Goal: Transaction & Acquisition: Book appointment/travel/reservation

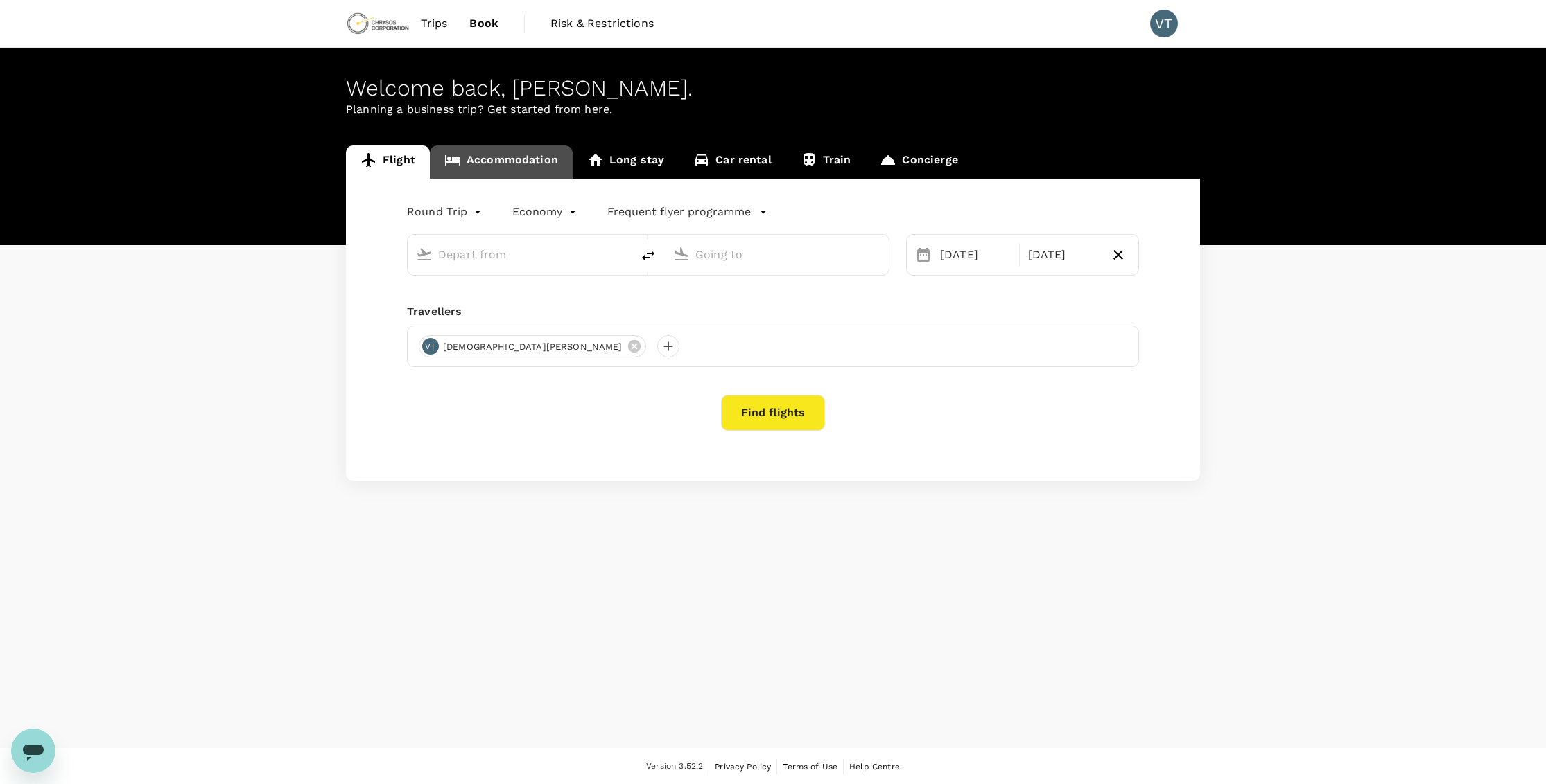
click at [545, 162] on link "Accommodation" at bounding box center [501, 162] width 143 height 34
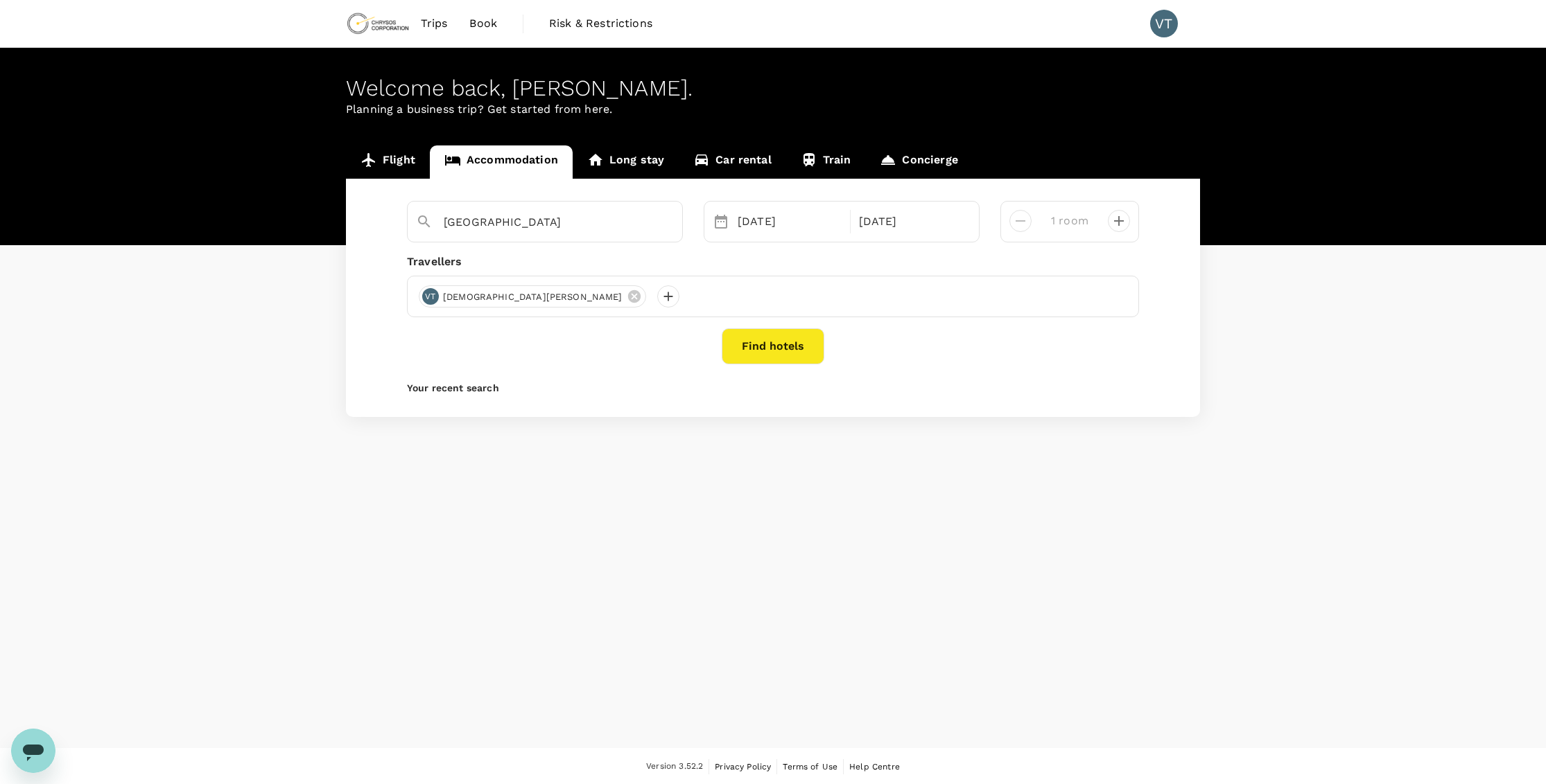
click at [814, 351] on button "Find hotels" at bounding box center [773, 346] width 102 height 36
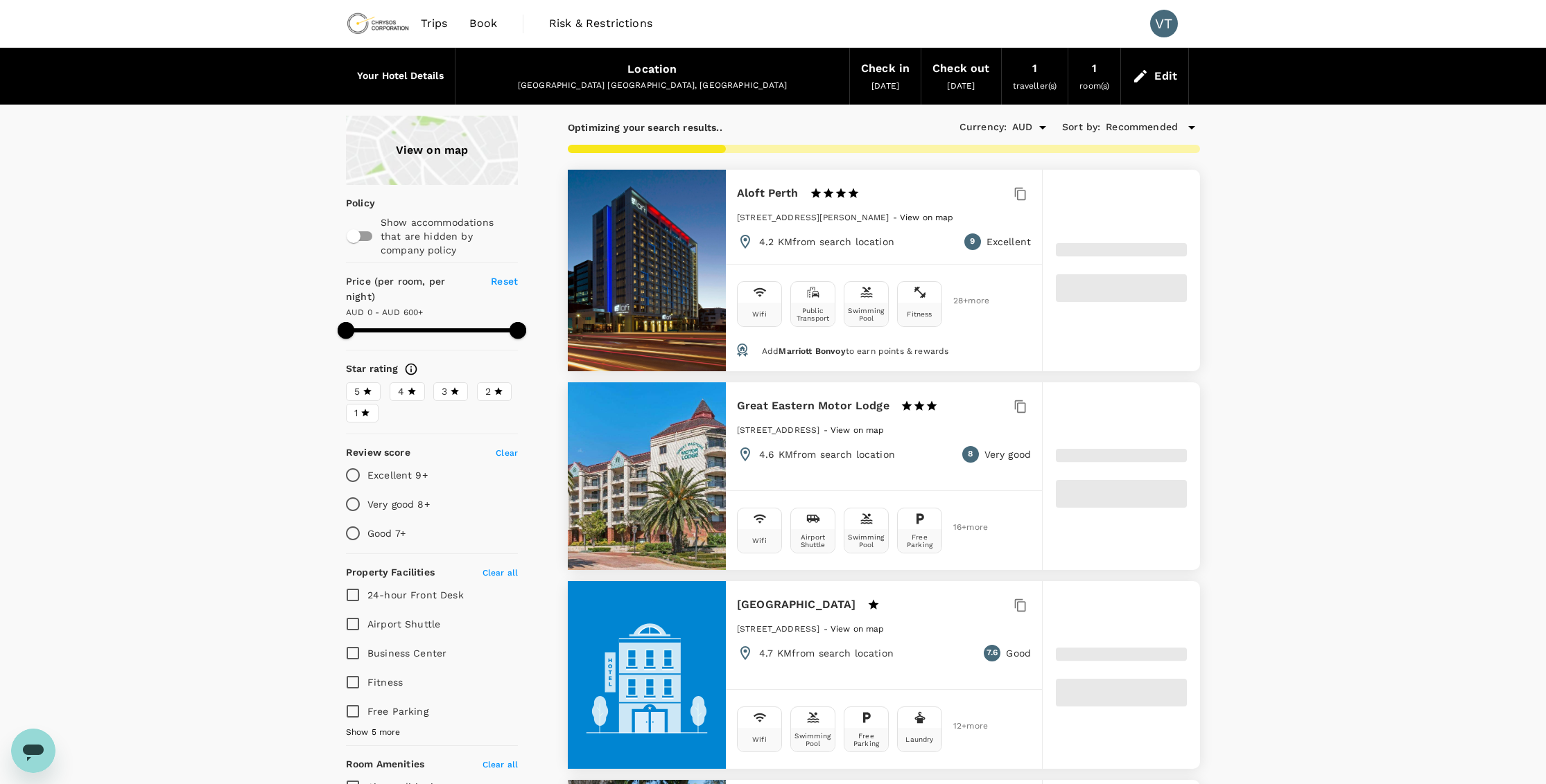
click at [412, 160] on div "View on map" at bounding box center [432, 150] width 172 height 69
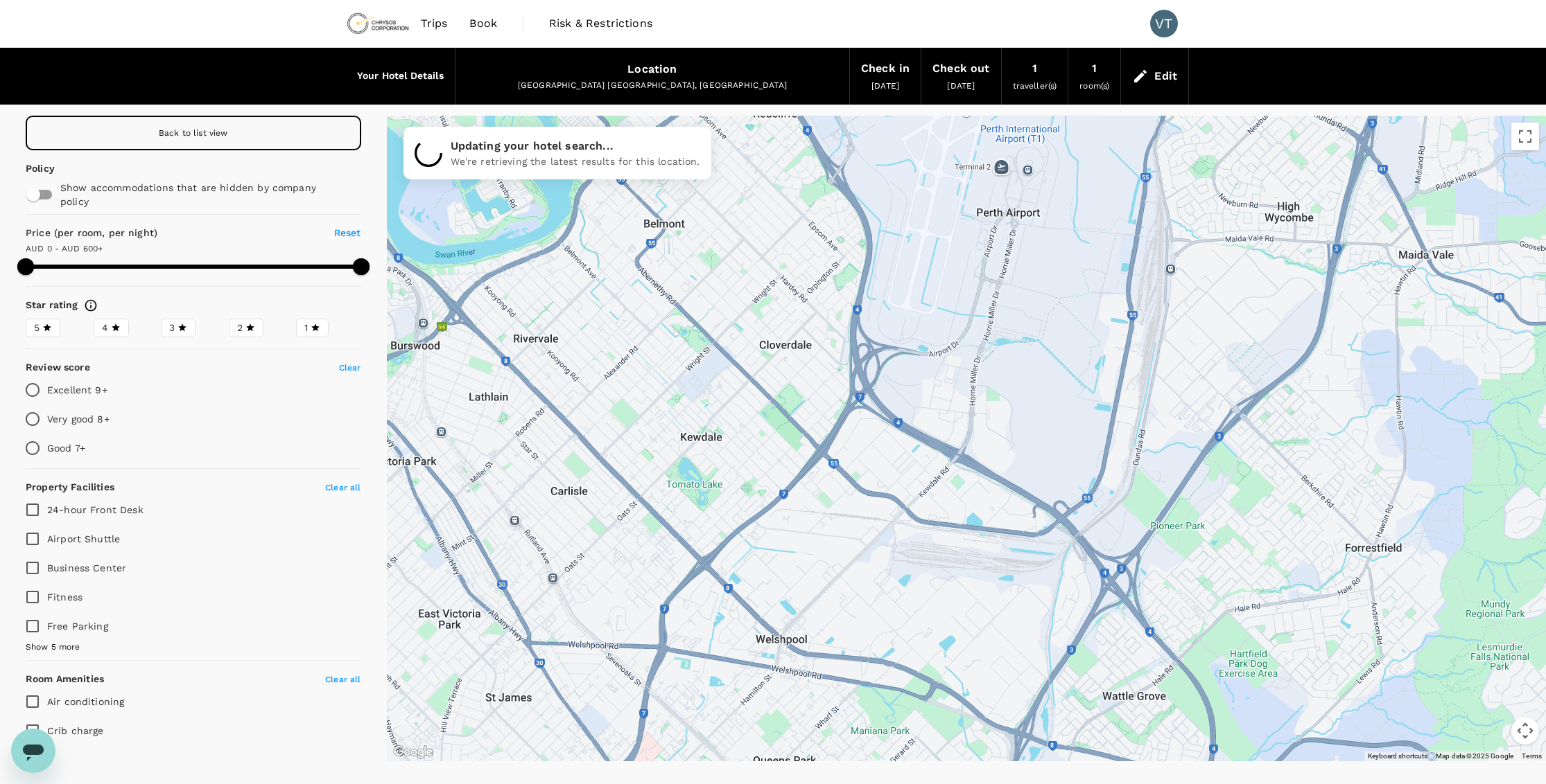
drag, startPoint x: 931, startPoint y: 405, endPoint x: 447, endPoint y: 250, distance: 508.2
click at [447, 250] on div at bounding box center [966, 438] width 1160 height 645
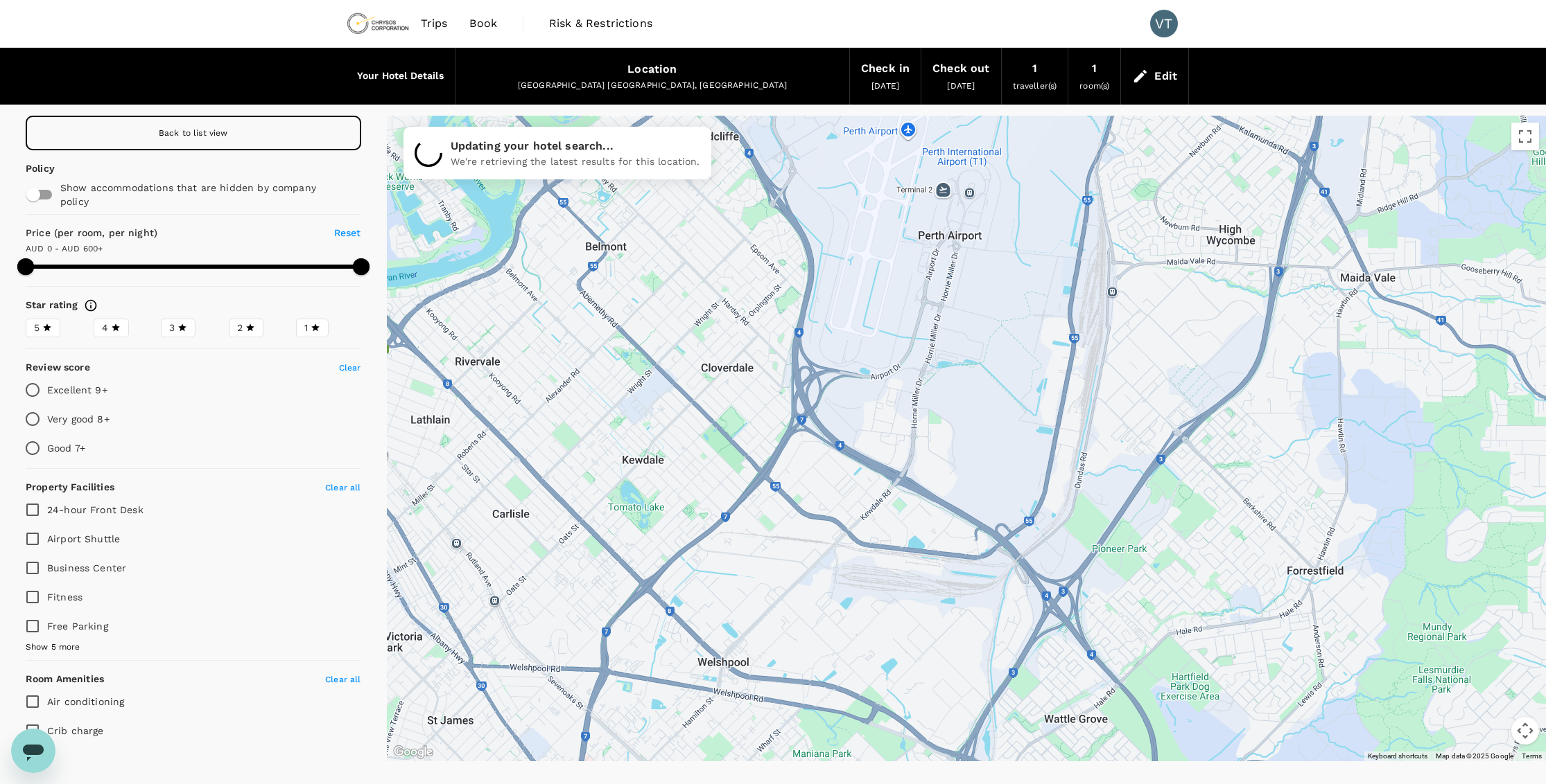
drag, startPoint x: 801, startPoint y: 480, endPoint x: 748, endPoint y: 502, distance: 57.4
click at [748, 502] on div at bounding box center [966, 438] width 1160 height 645
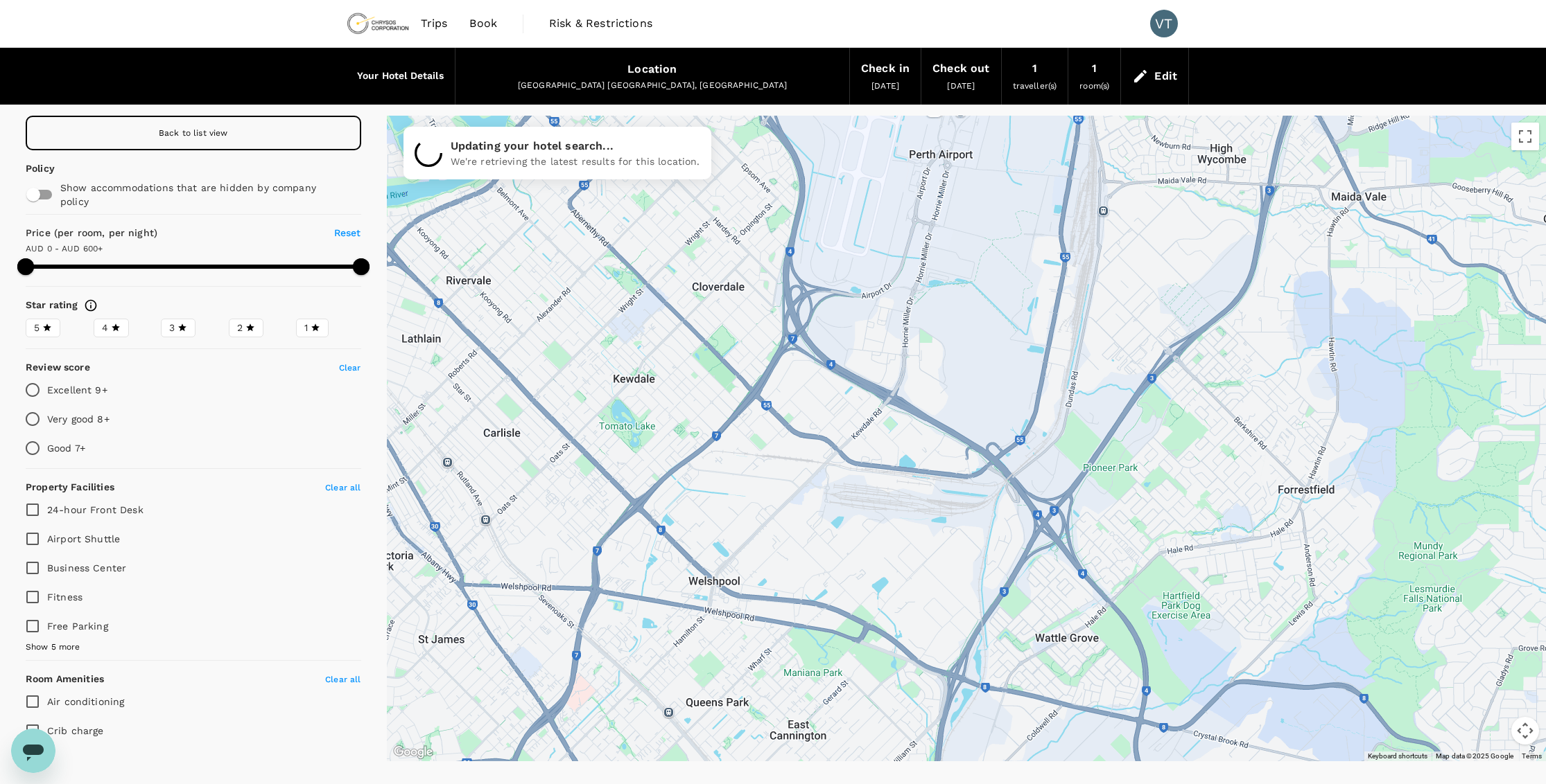
drag, startPoint x: 749, startPoint y: 494, endPoint x: 740, endPoint y: 418, distance: 76.5
click at [740, 418] on div at bounding box center [966, 438] width 1160 height 645
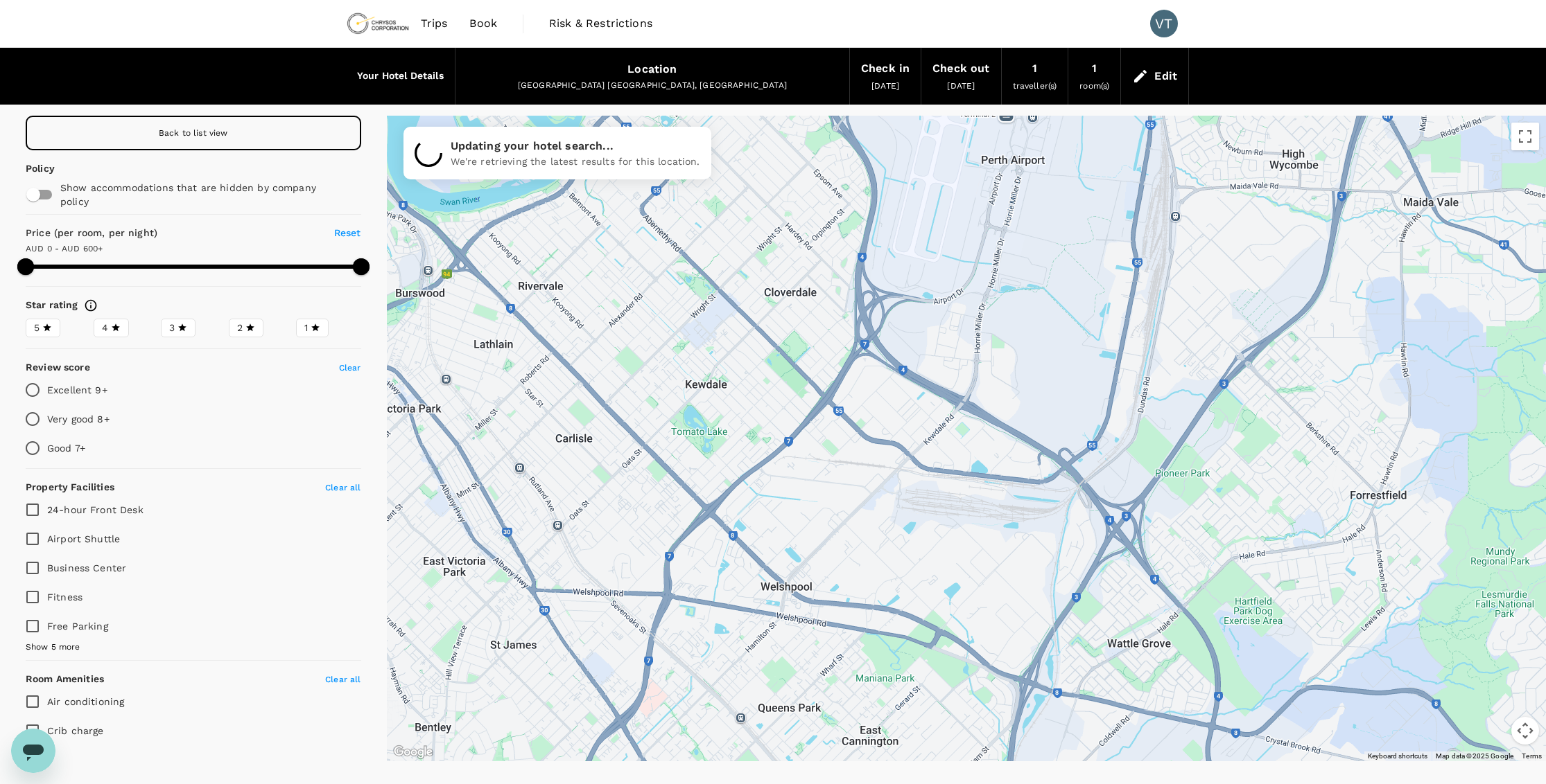
drag, startPoint x: 740, startPoint y: 419, endPoint x: 814, endPoint y: 426, distance: 74.3
click at [814, 426] on div at bounding box center [966, 438] width 1160 height 645
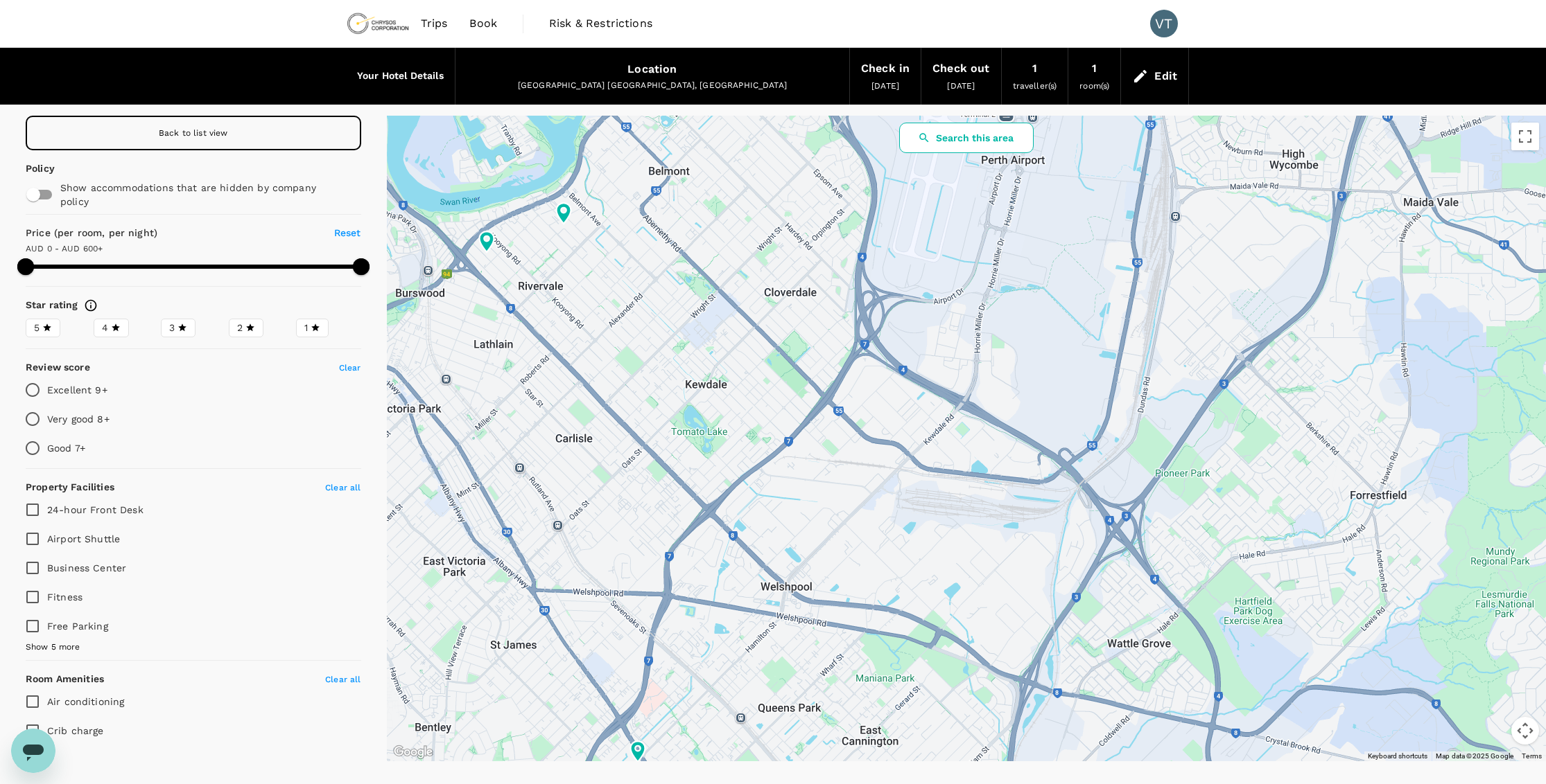
click at [975, 142] on button "Search this area" at bounding box center [966, 138] width 134 height 31
click at [230, 135] on div "Back to list view" at bounding box center [193, 132] width 336 height 34
type input "599"
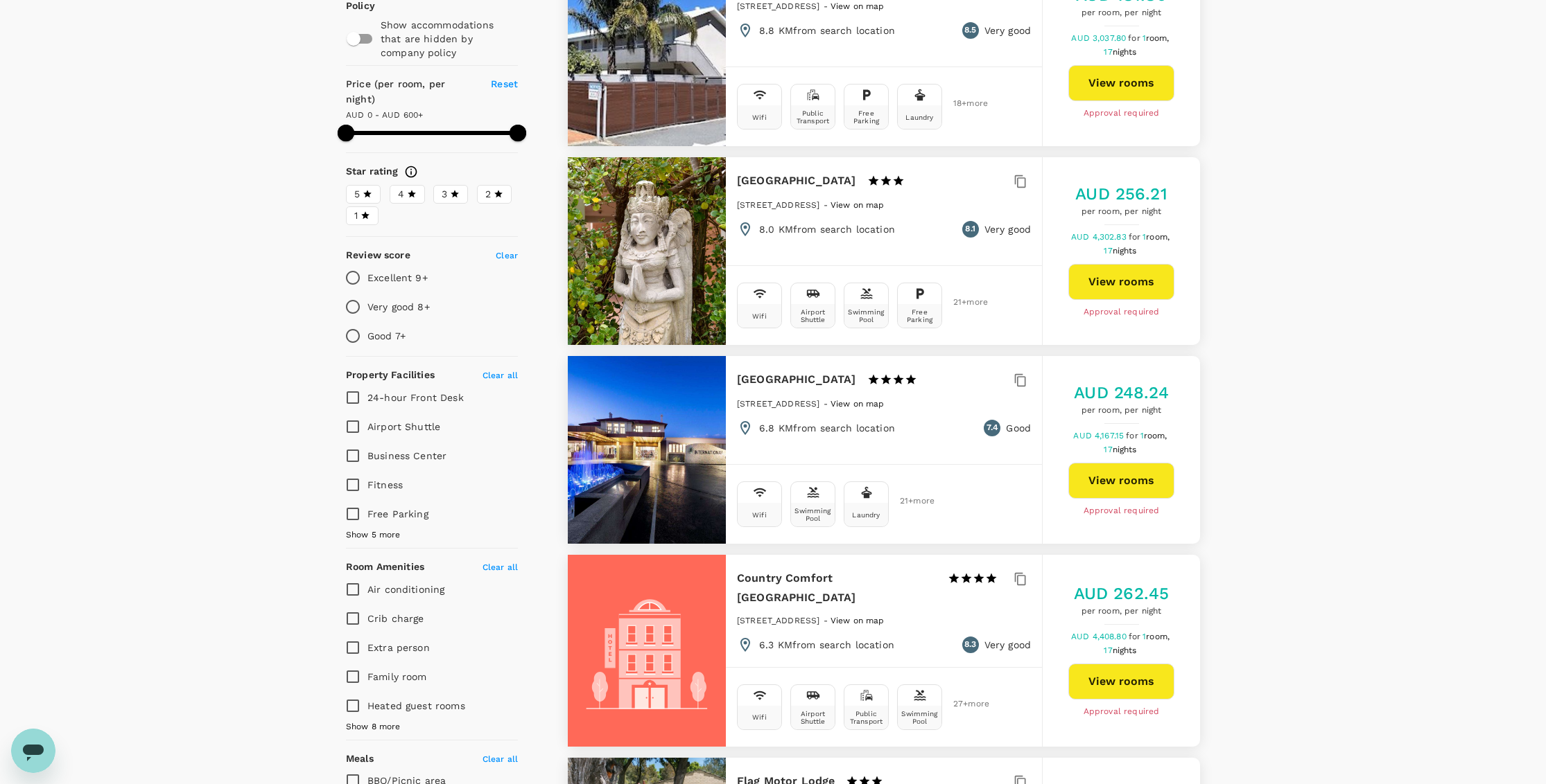
scroll to position [230, 0]
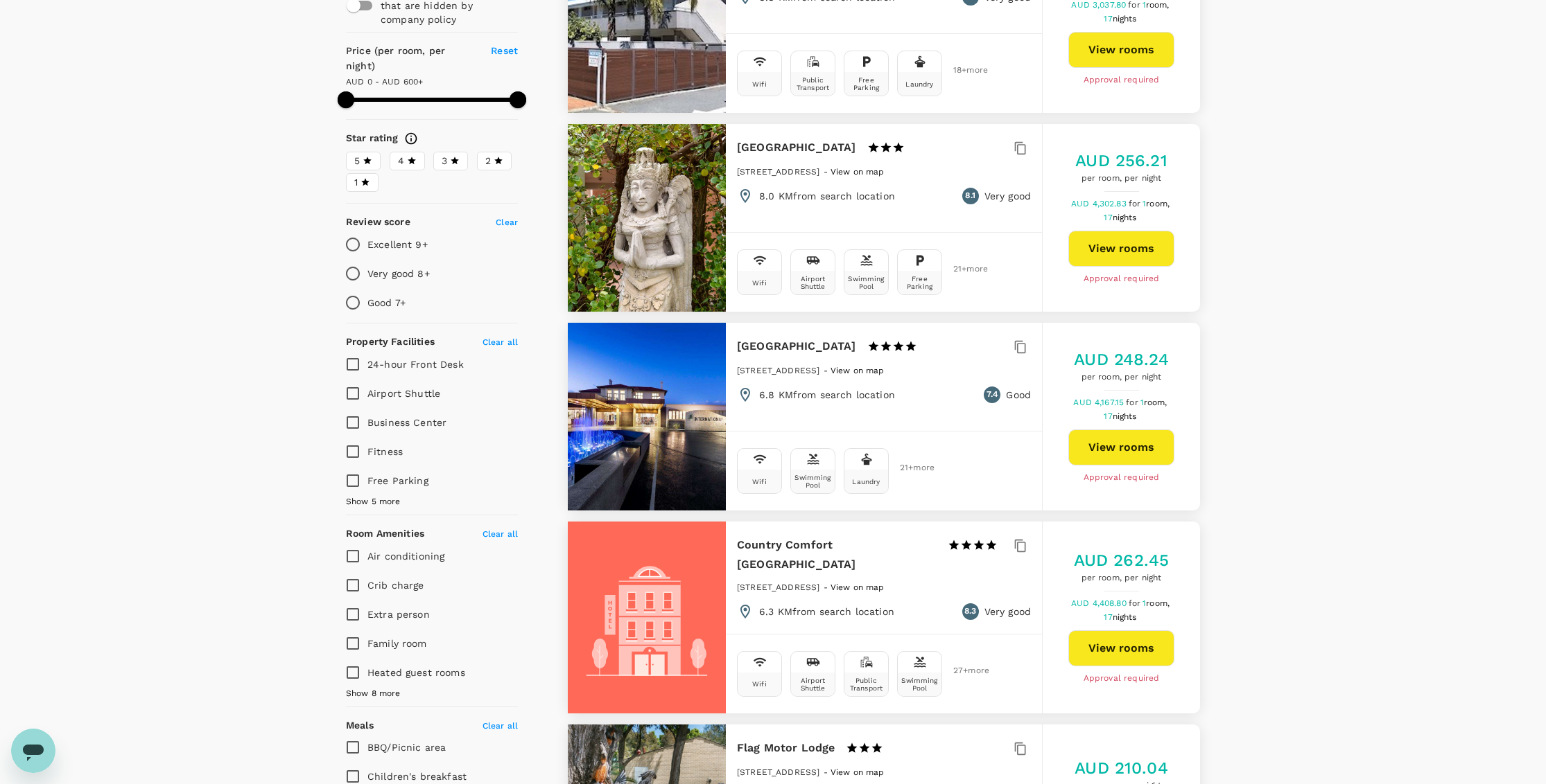
click at [390, 495] on span "Show 5 more" at bounding box center [374, 502] width 55 height 14
click at [372, 501] on span "Laundry" at bounding box center [387, 509] width 40 height 17
drag, startPoint x: 372, startPoint y: 500, endPoint x: 352, endPoint y: 496, distance: 20.4
click at [352, 496] on input "Laundry" at bounding box center [352, 509] width 29 height 29
checkbox input "true"
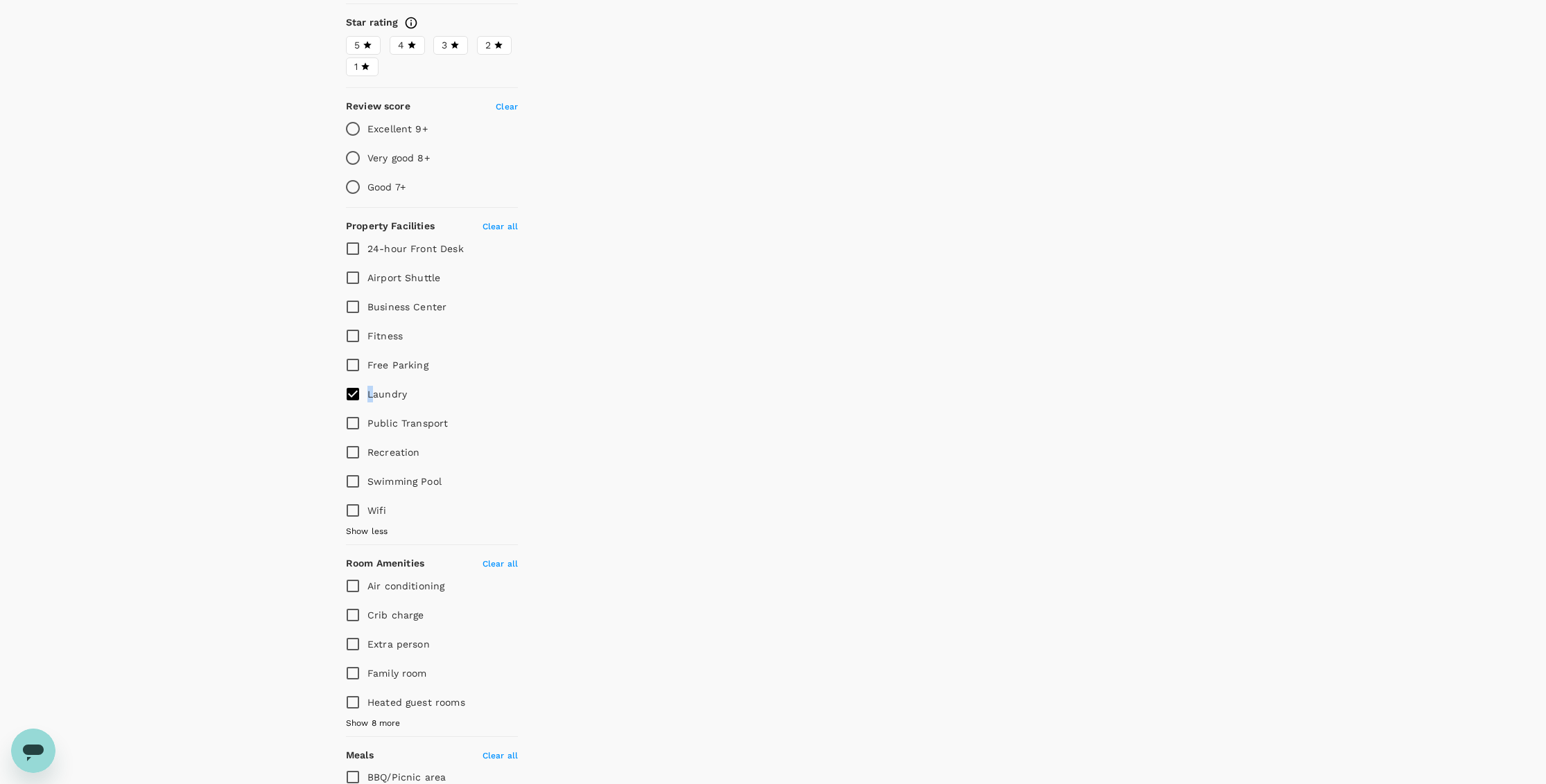
scroll to position [384, 0]
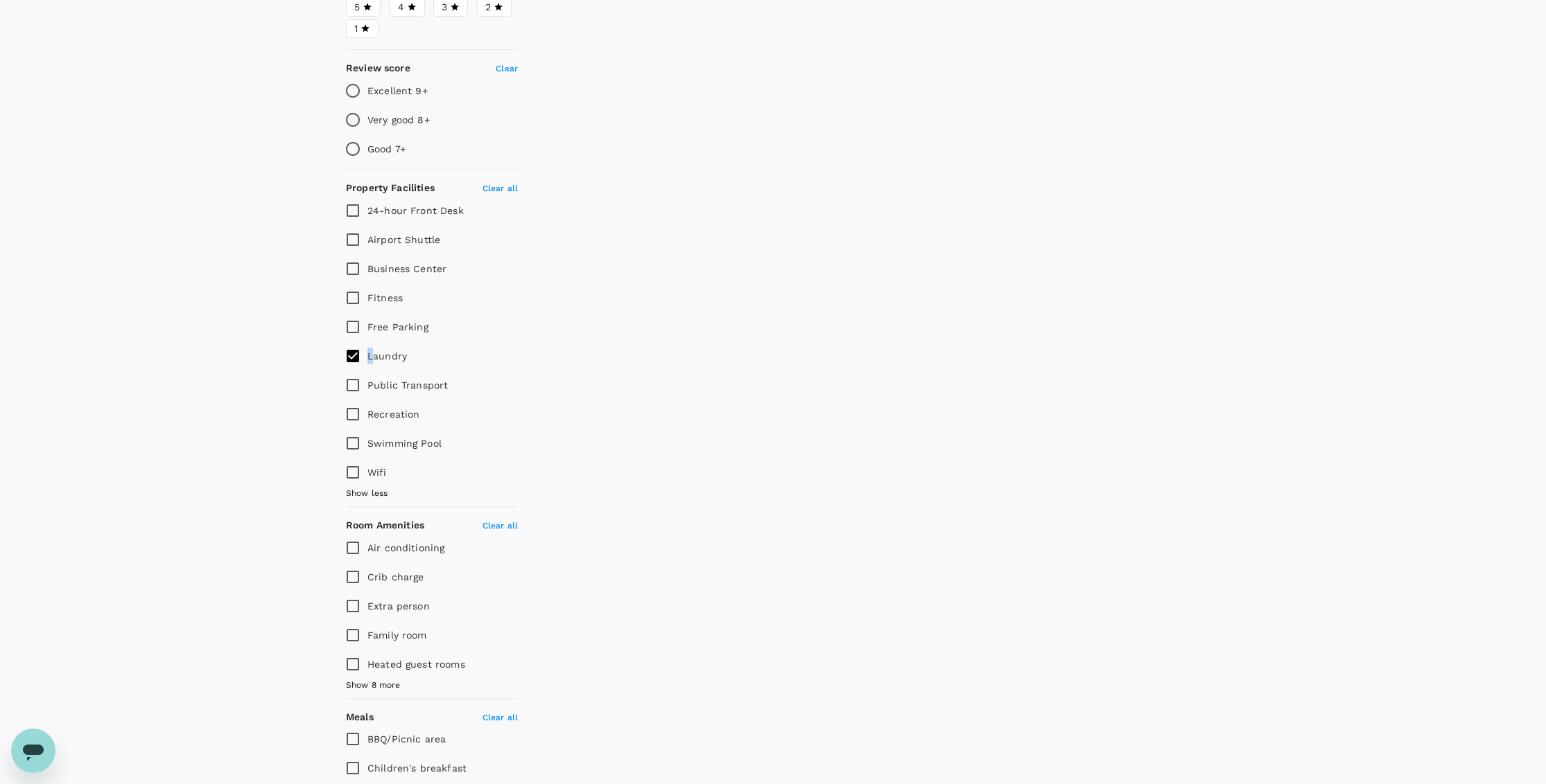
type input "599"
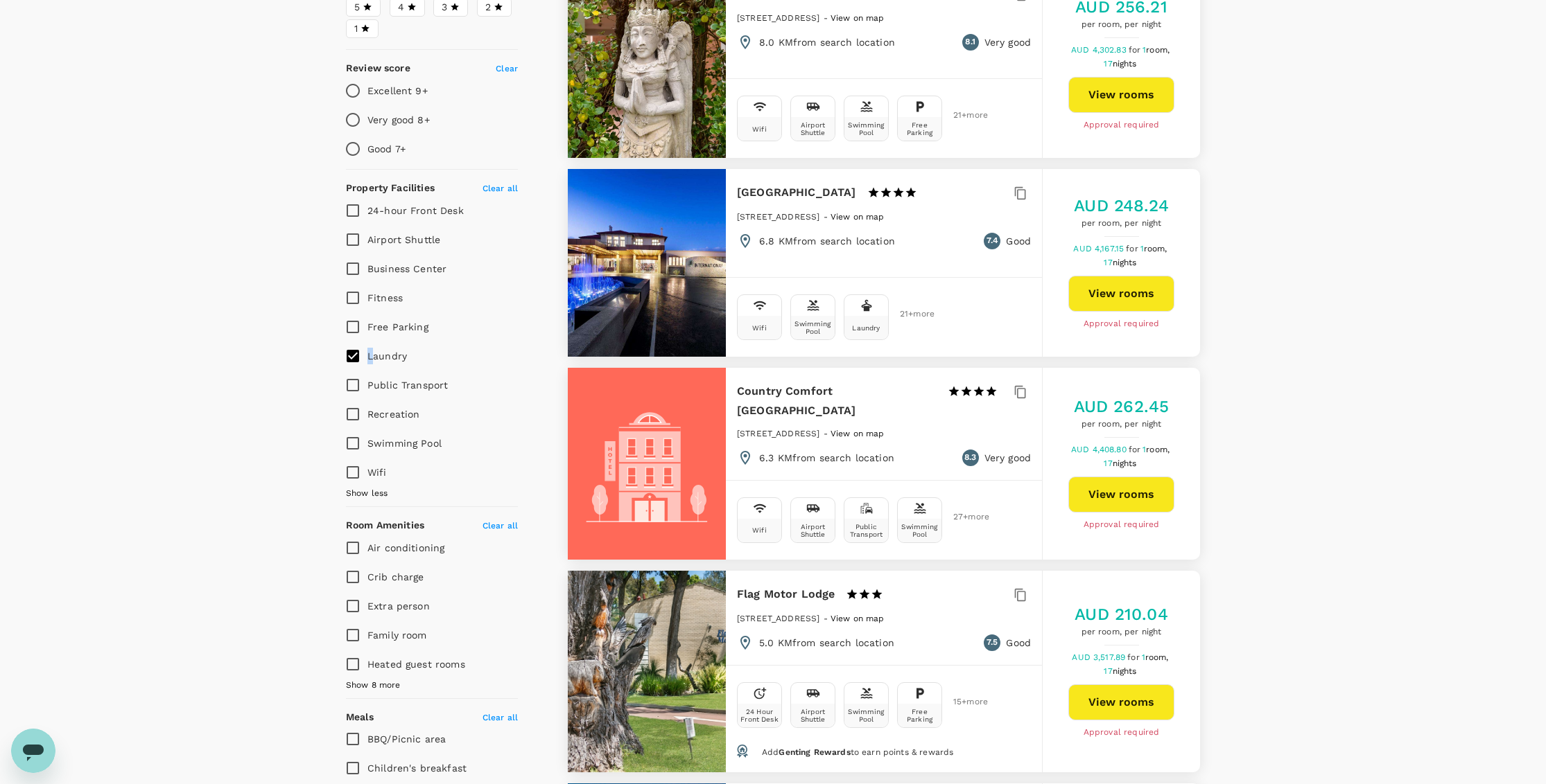
click at [355, 458] on input "Wifi" at bounding box center [352, 472] width 29 height 29
checkbox input "true"
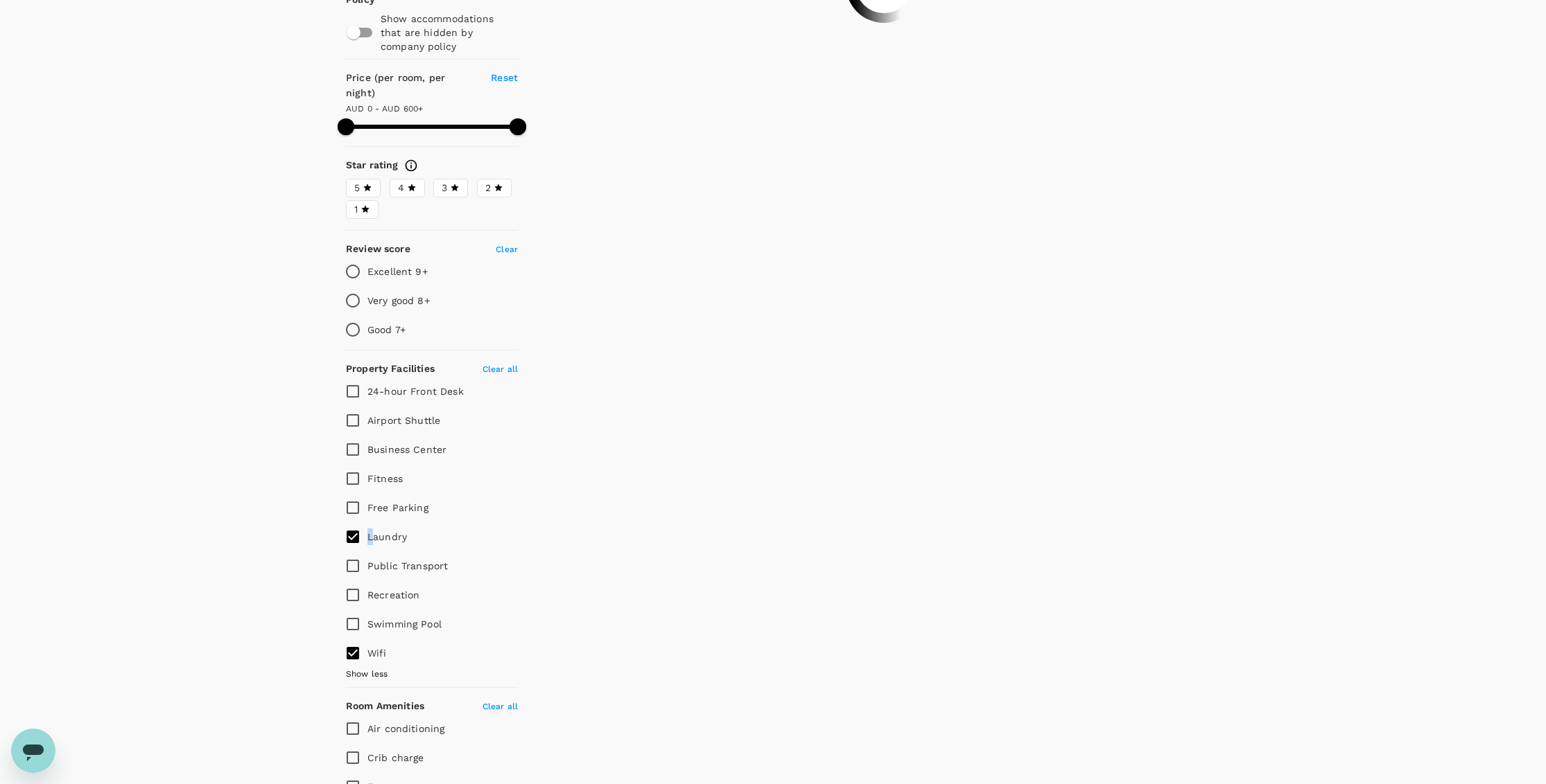
scroll to position [0, 0]
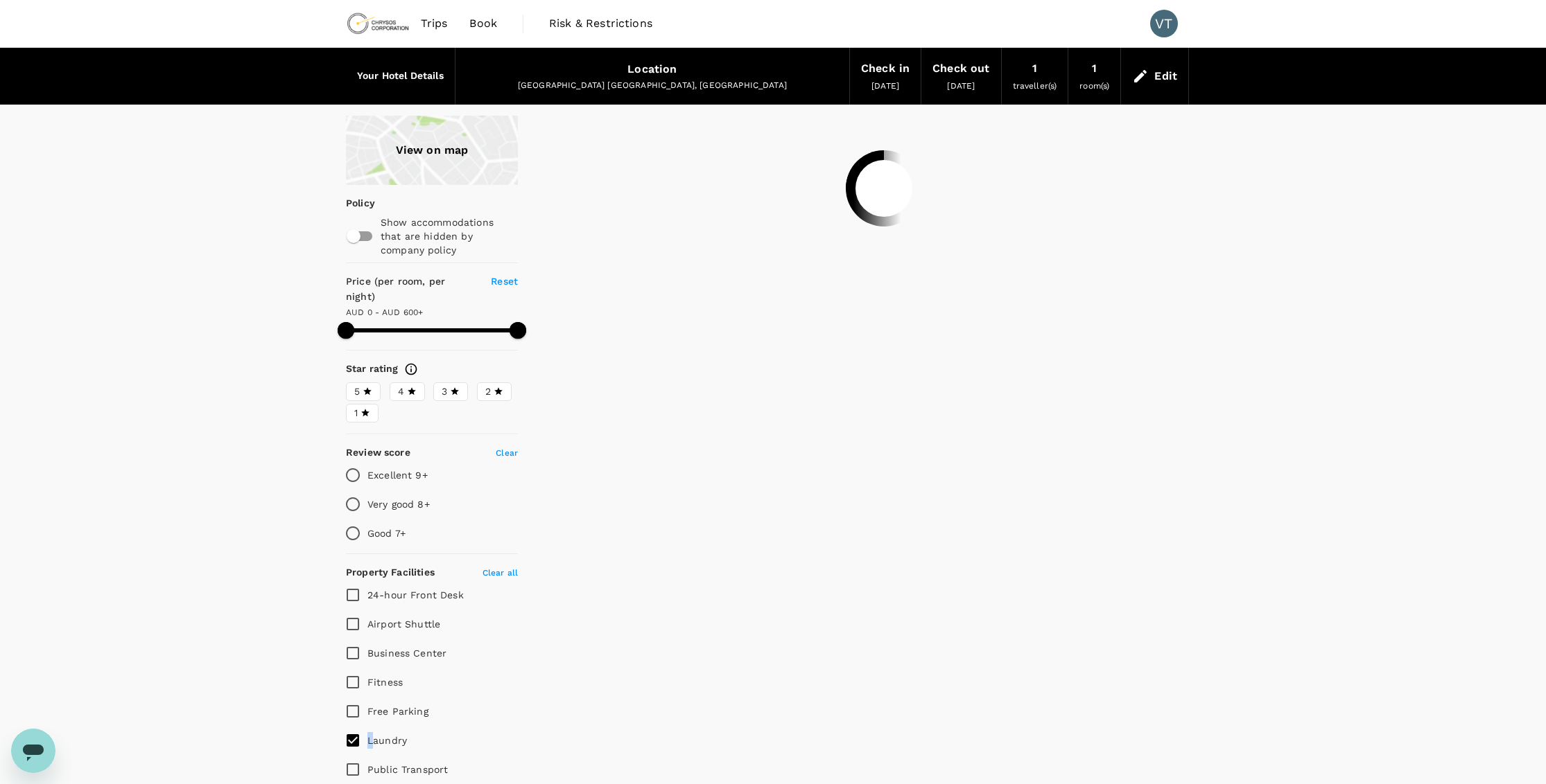
type input "599"
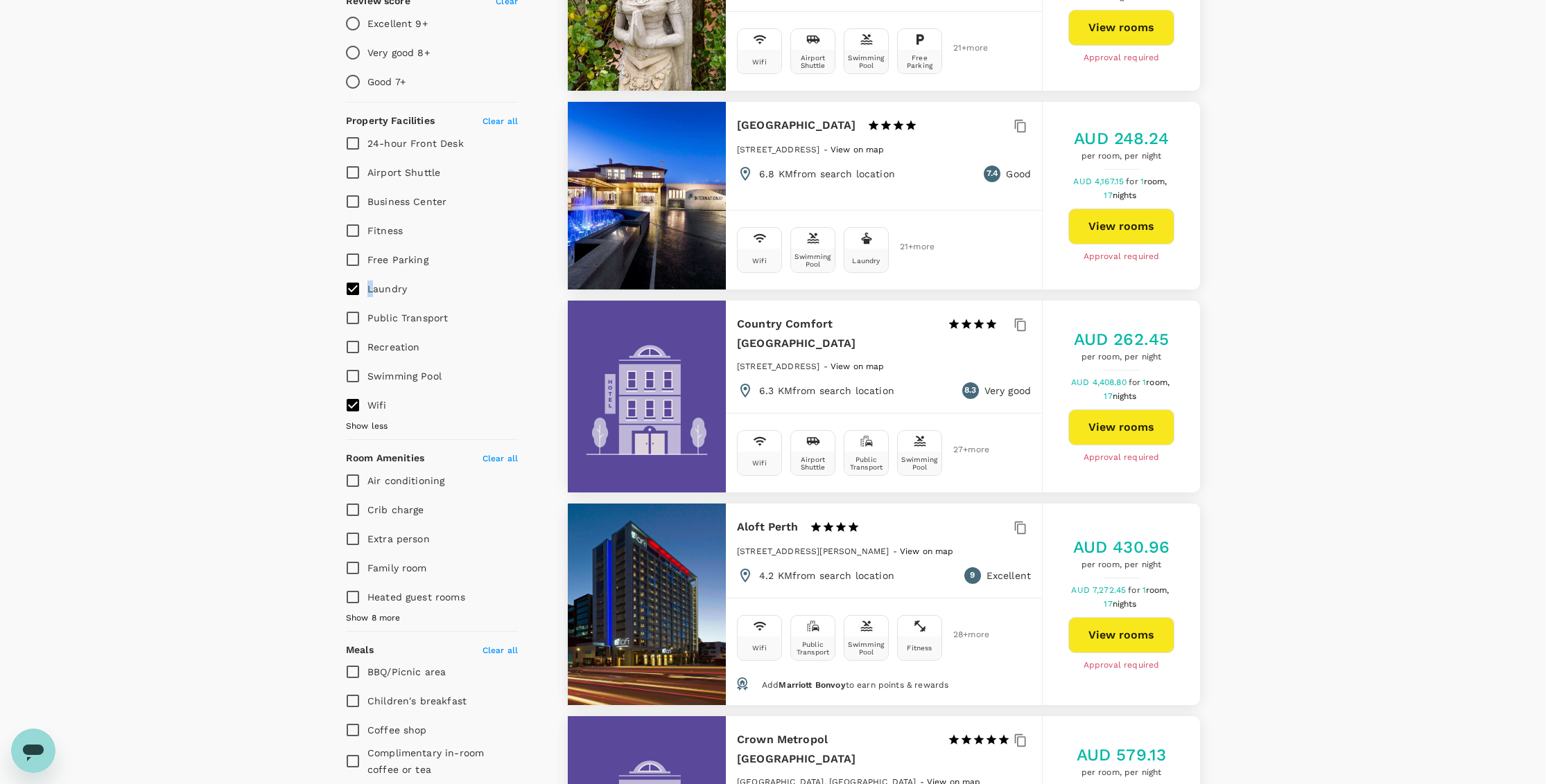
scroll to position [384, 0]
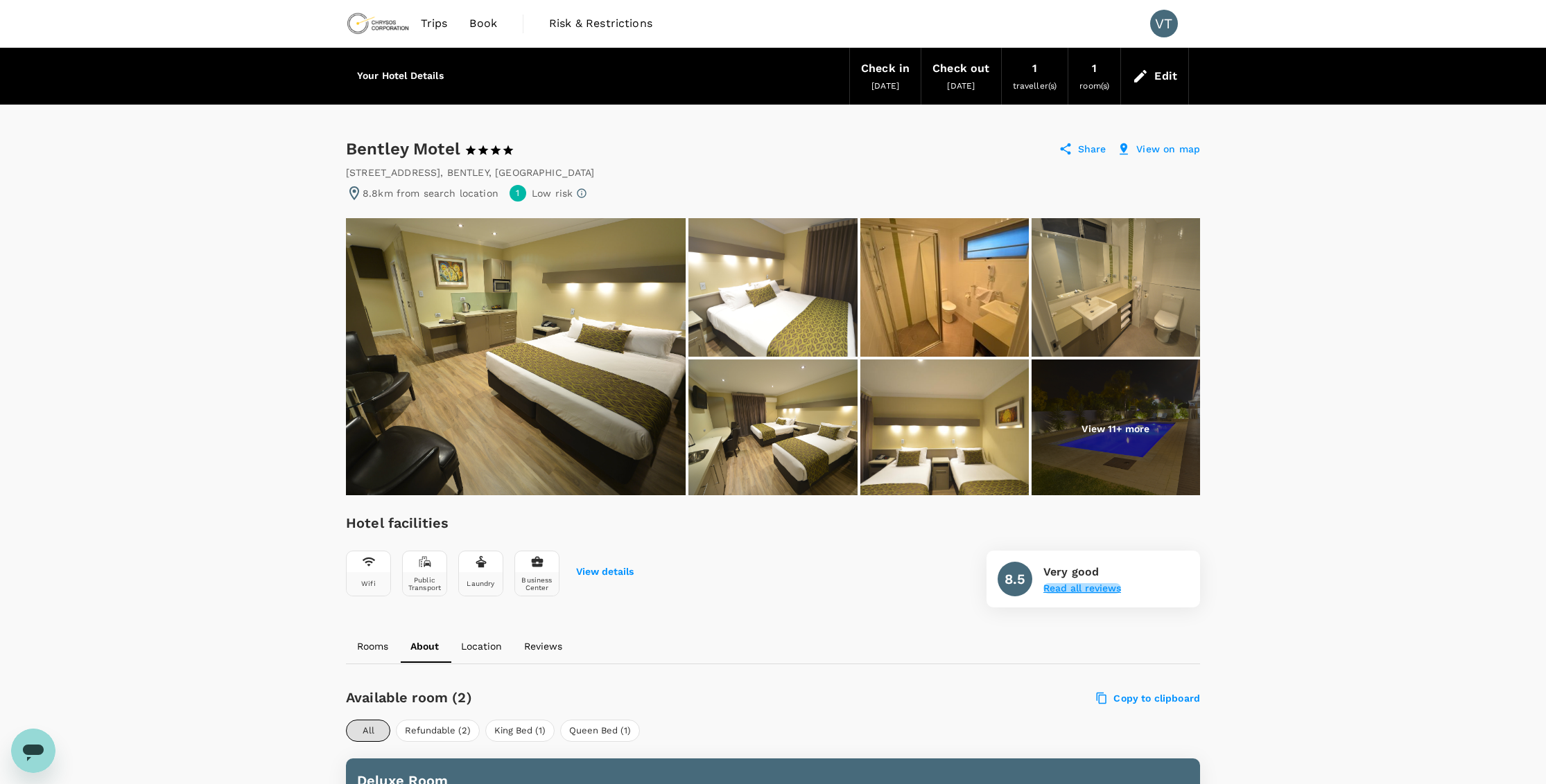
click at [1087, 586] on button "Read all reviews" at bounding box center [1082, 589] width 78 height 11
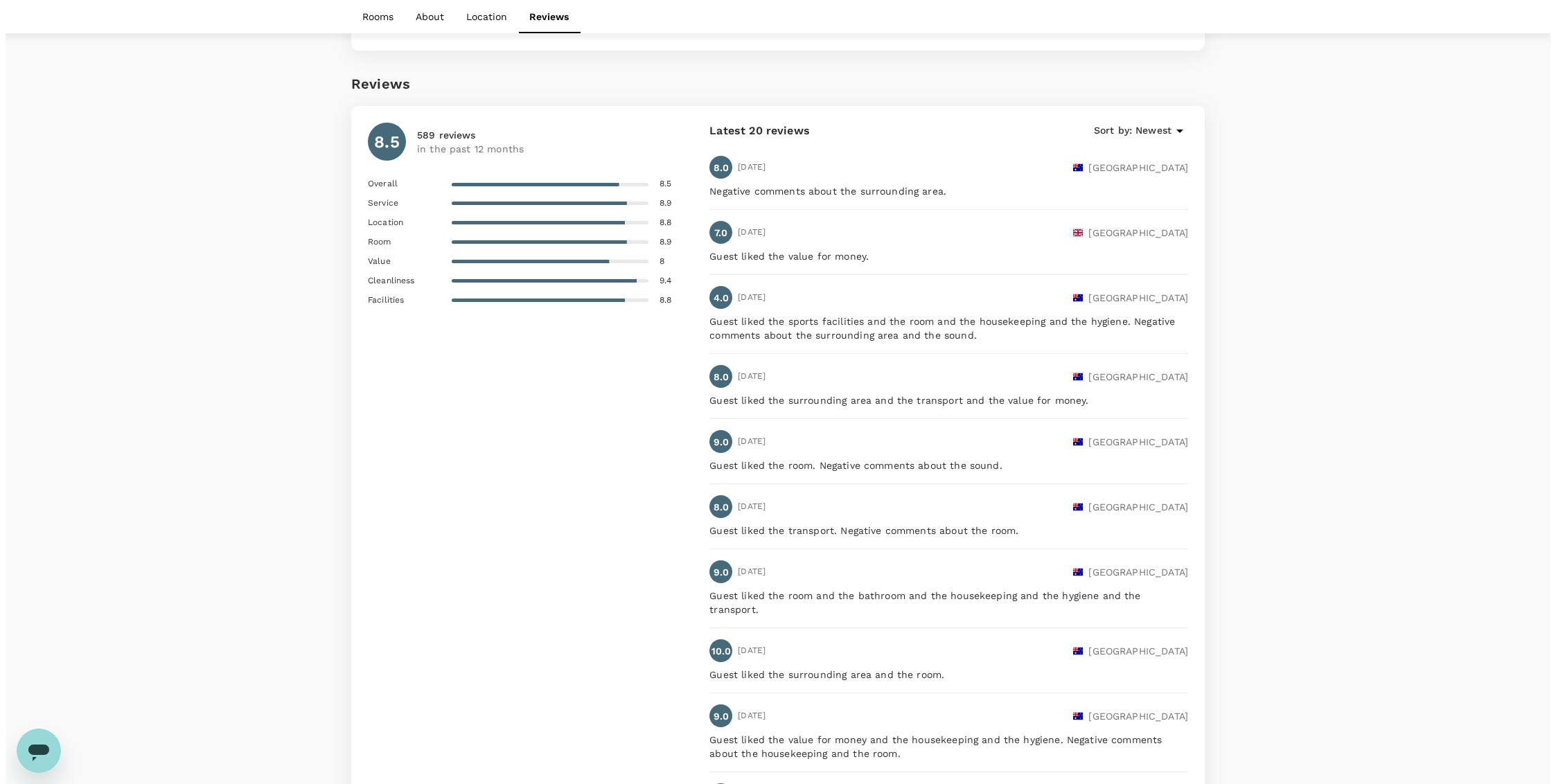
scroll to position [1507, 0]
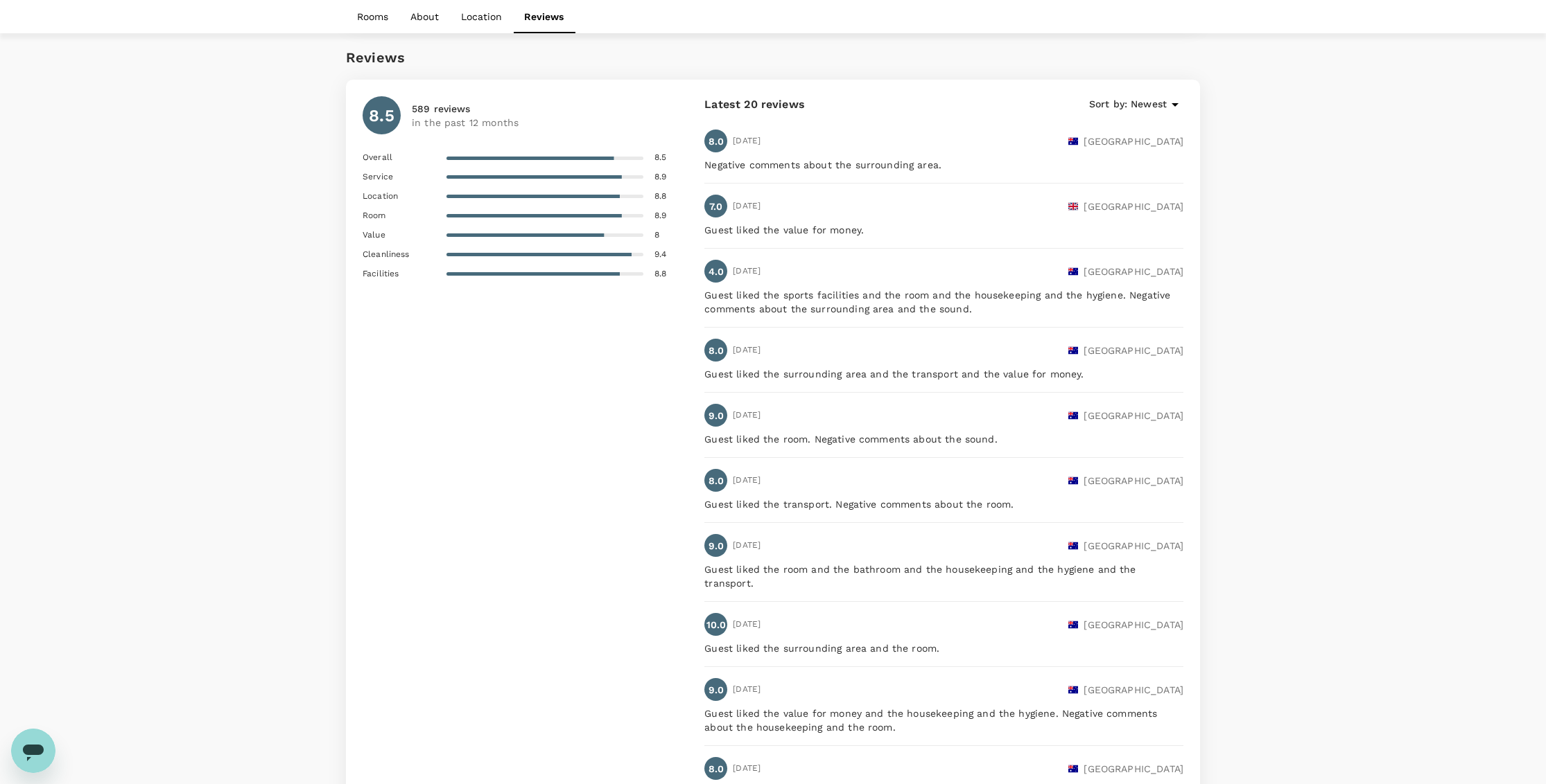
click at [1166, 101] on icon at bounding box center [1174, 104] width 17 height 17
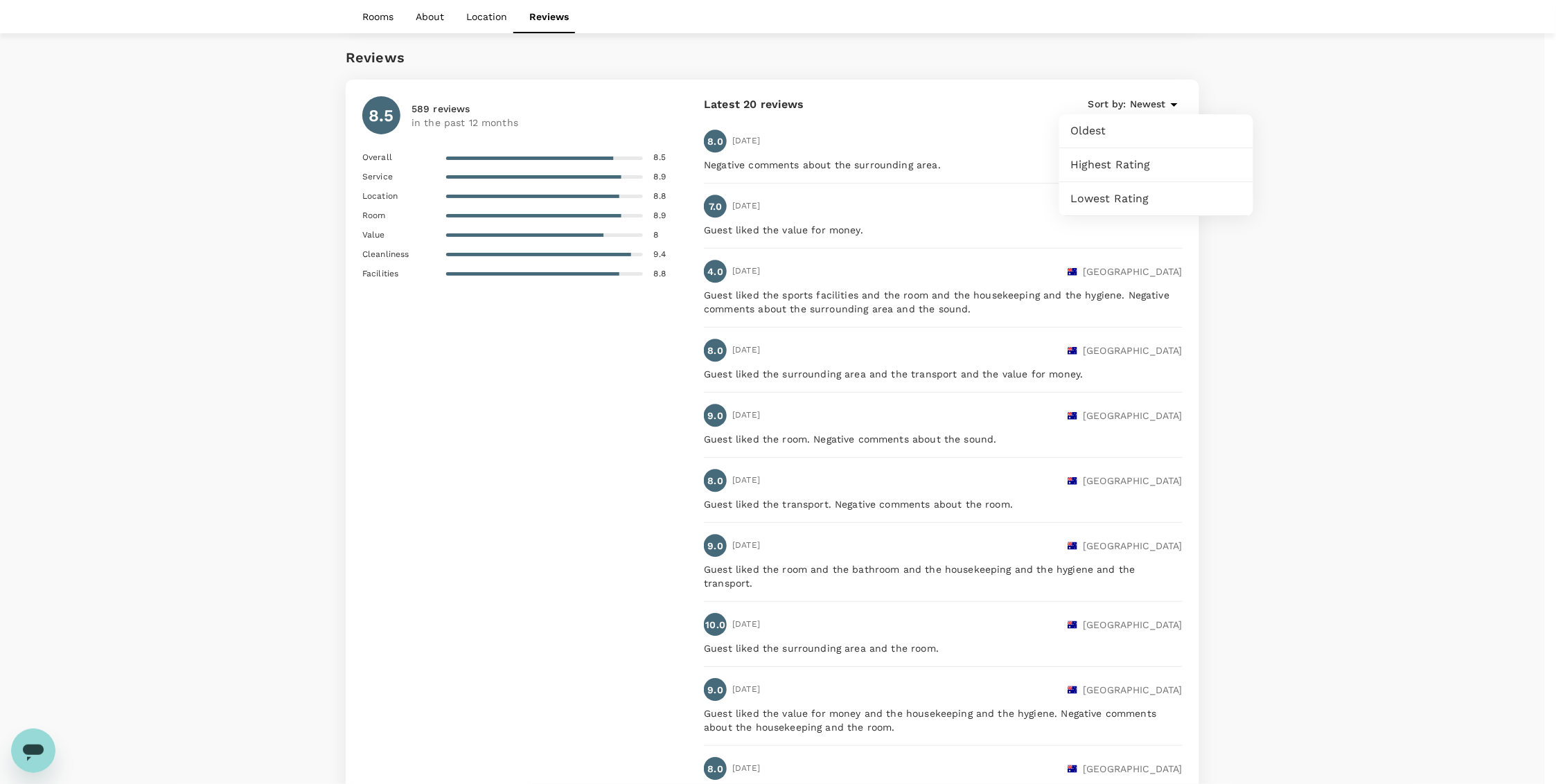
click at [1154, 198] on span "Lowest Rating" at bounding box center [1156, 199] width 172 height 17
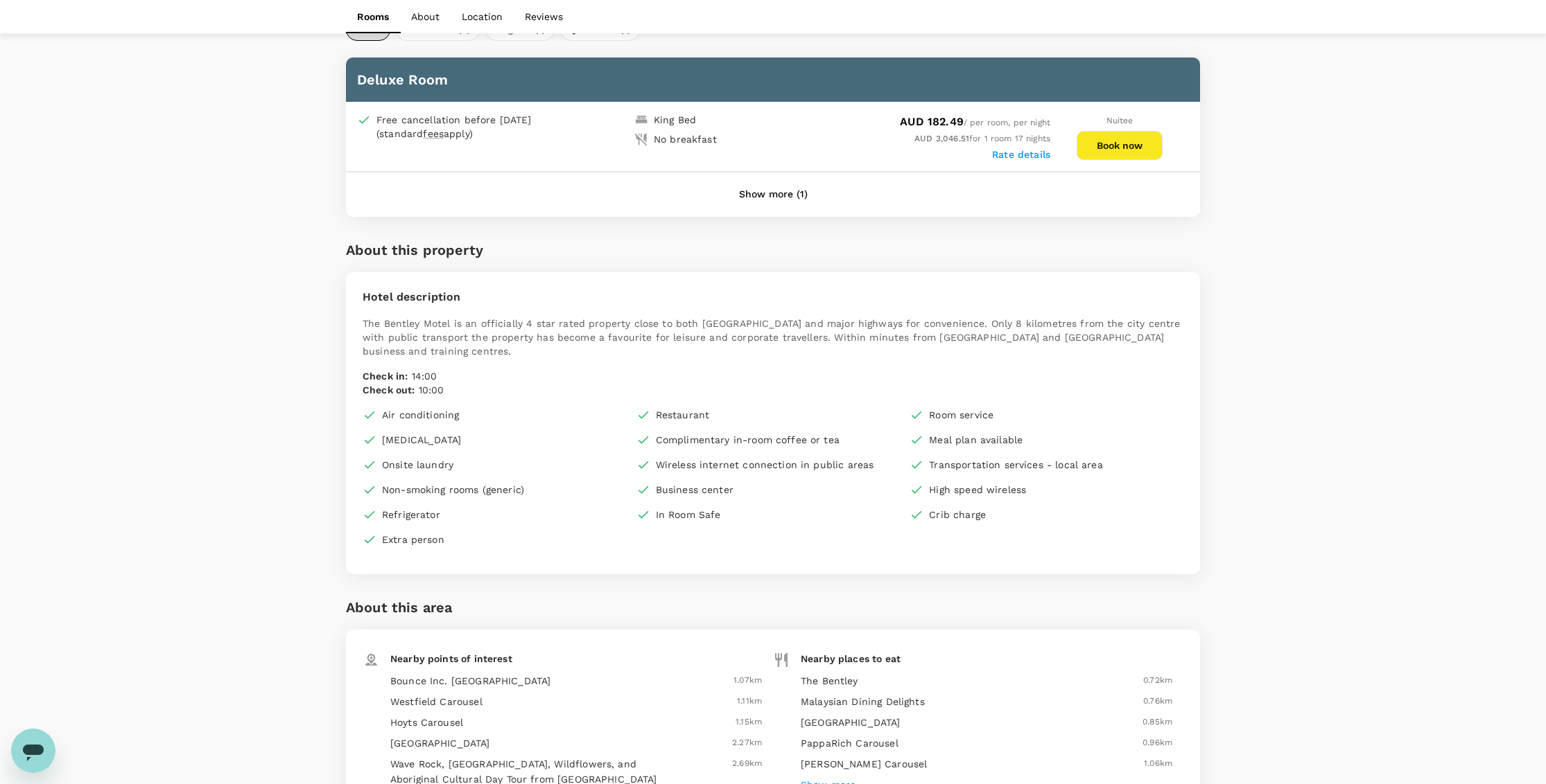
scroll to position [0, 0]
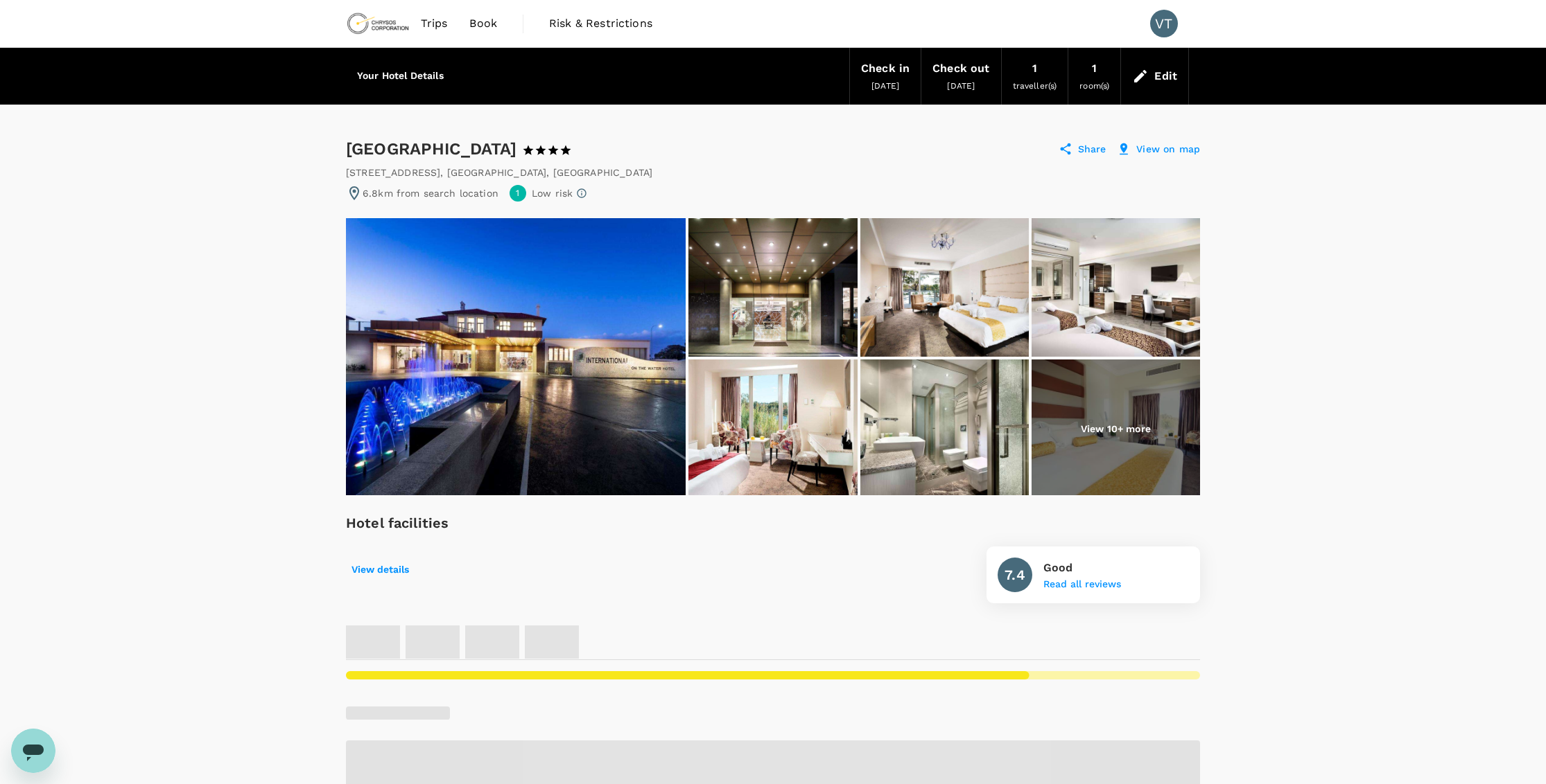
click at [1014, 291] on img at bounding box center [944, 287] width 169 height 139
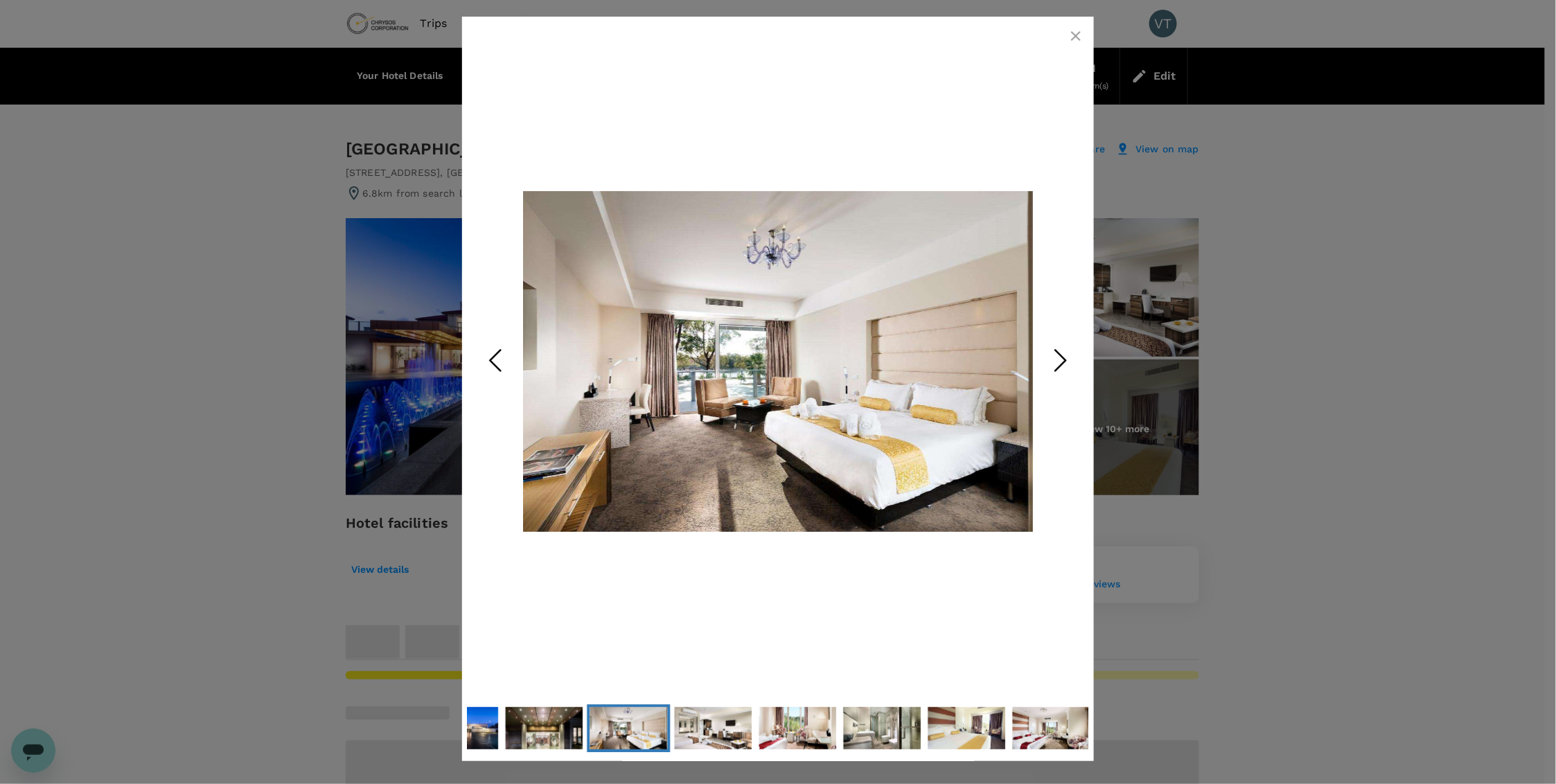
click at [1422, 459] on div at bounding box center [778, 392] width 1556 height 784
click at [1071, 34] on icon "button" at bounding box center [1076, 35] width 17 height 17
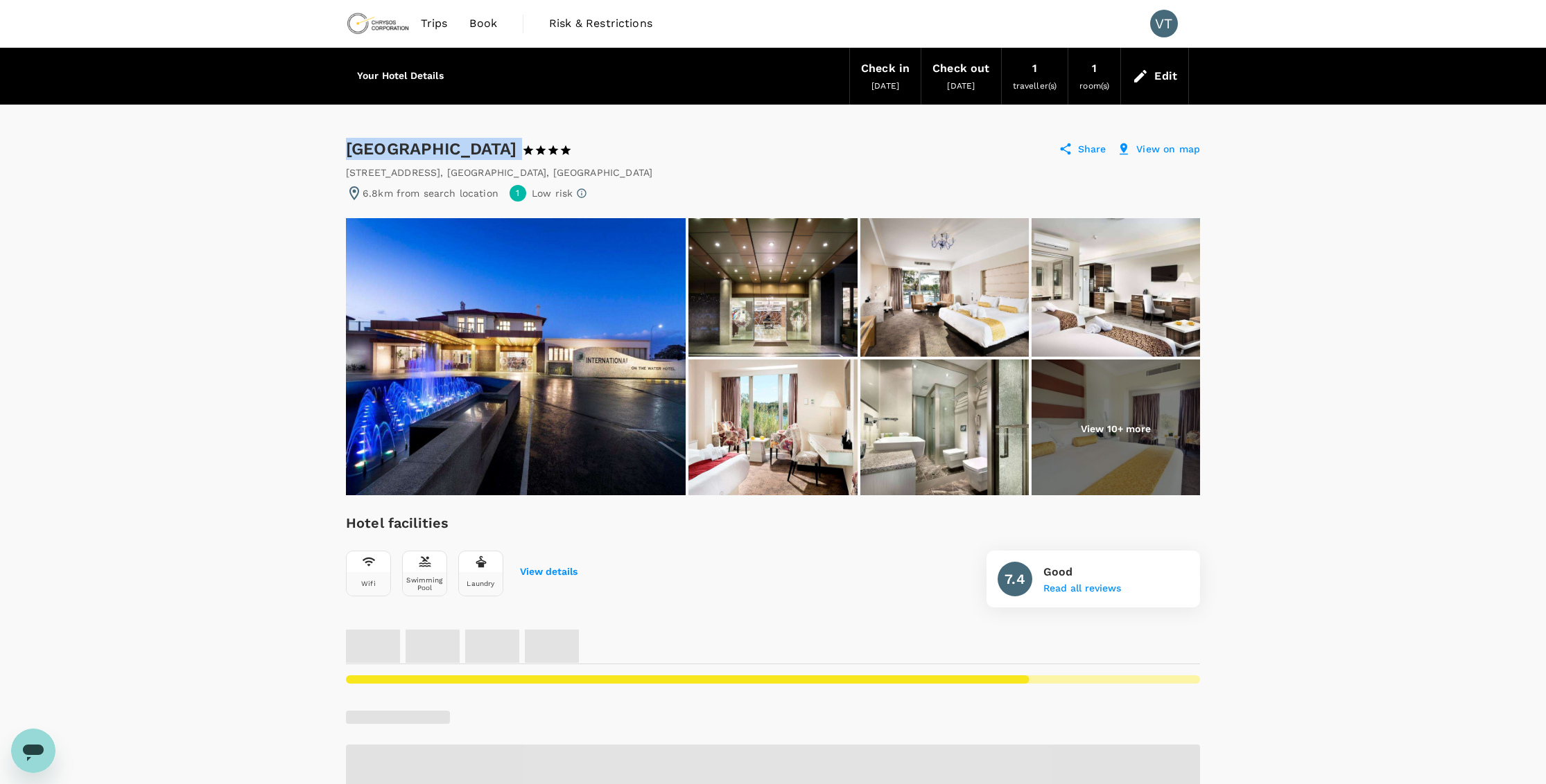
drag, startPoint x: 333, startPoint y: 147, endPoint x: 494, endPoint y: 150, distance: 161.0
drag, startPoint x: 494, startPoint y: 150, endPoint x: 425, endPoint y: 143, distance: 69.4
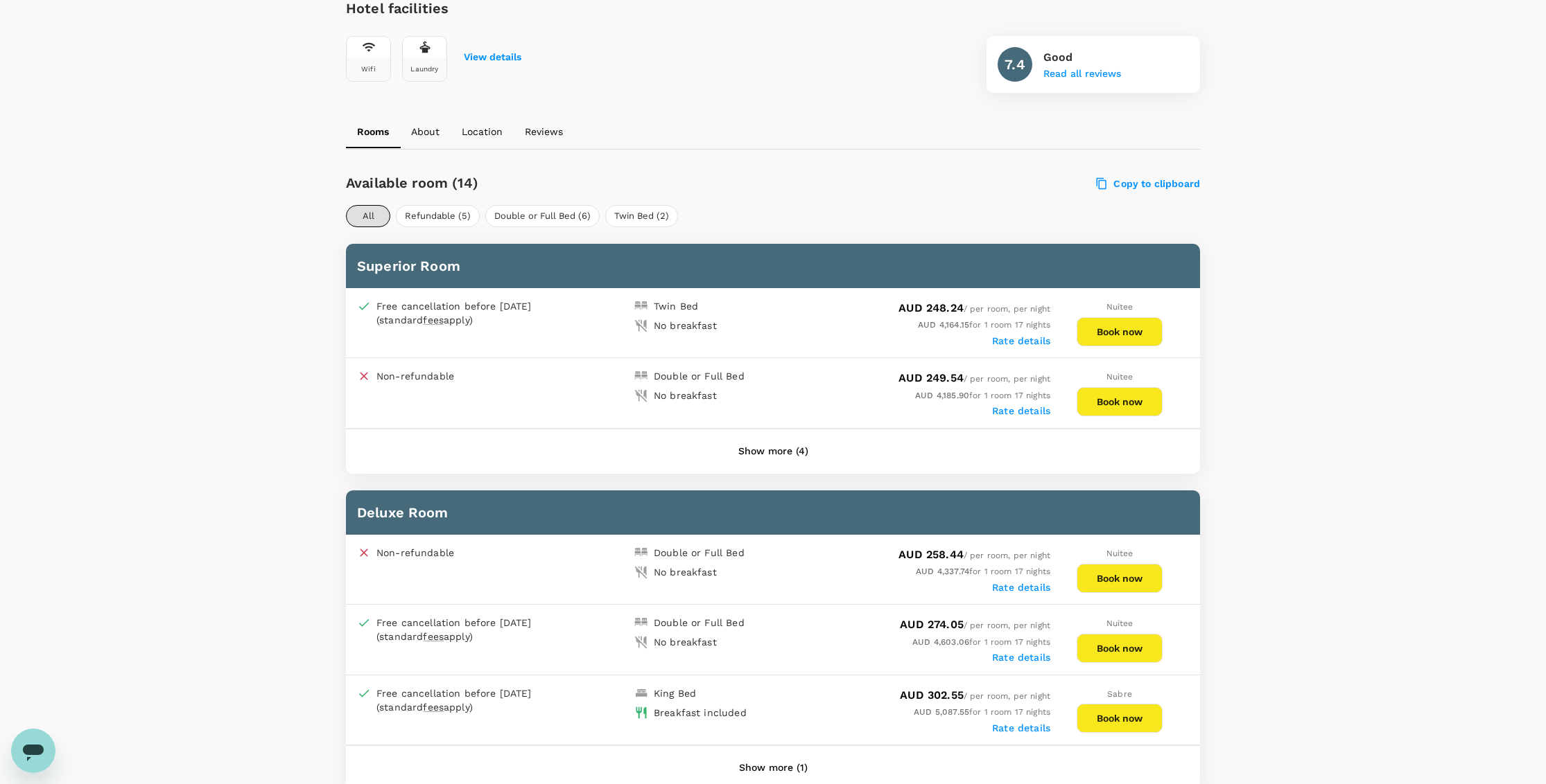
scroll to position [539, 0]
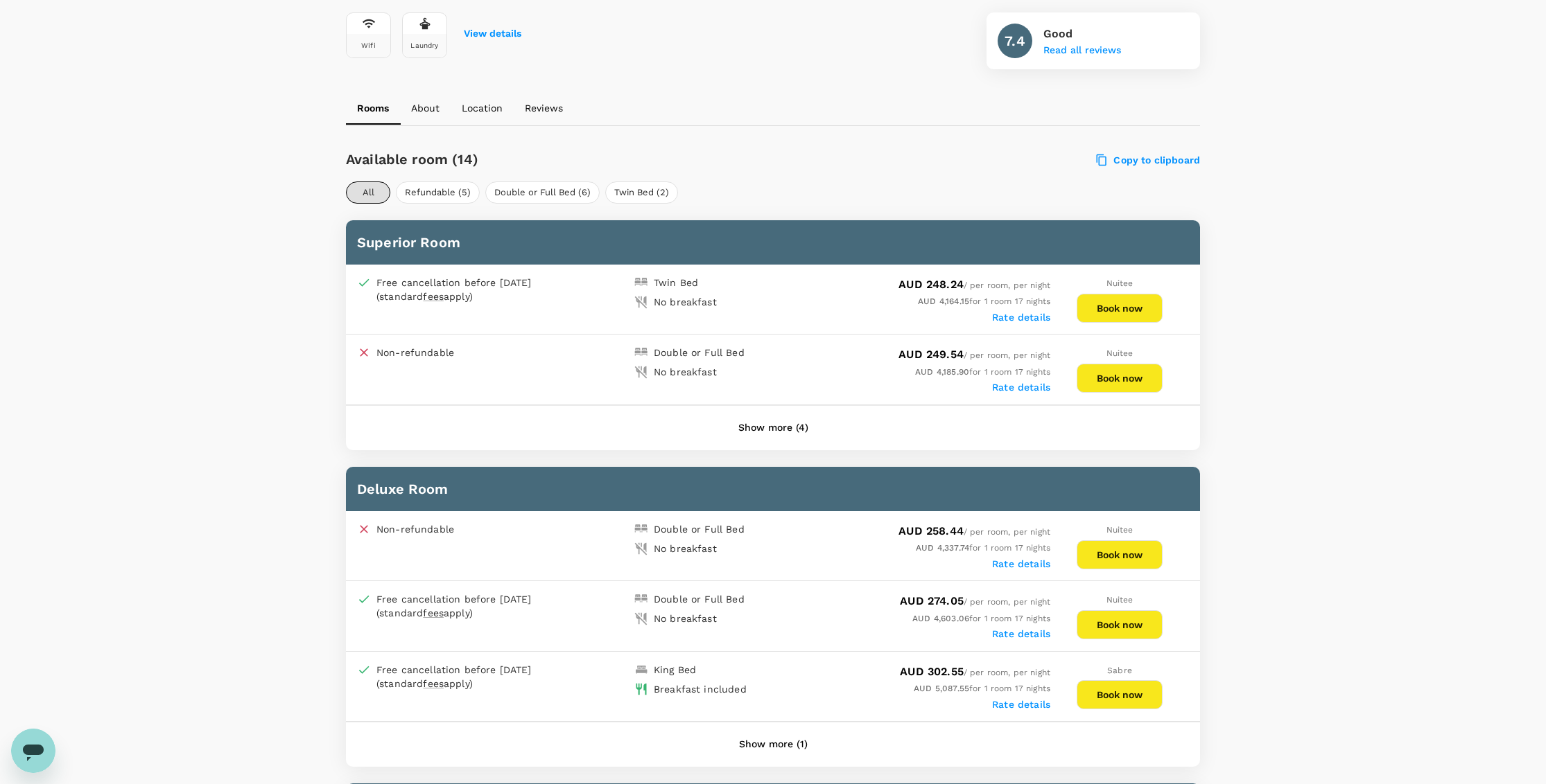
click at [732, 426] on button "Show more (4)" at bounding box center [773, 428] width 109 height 34
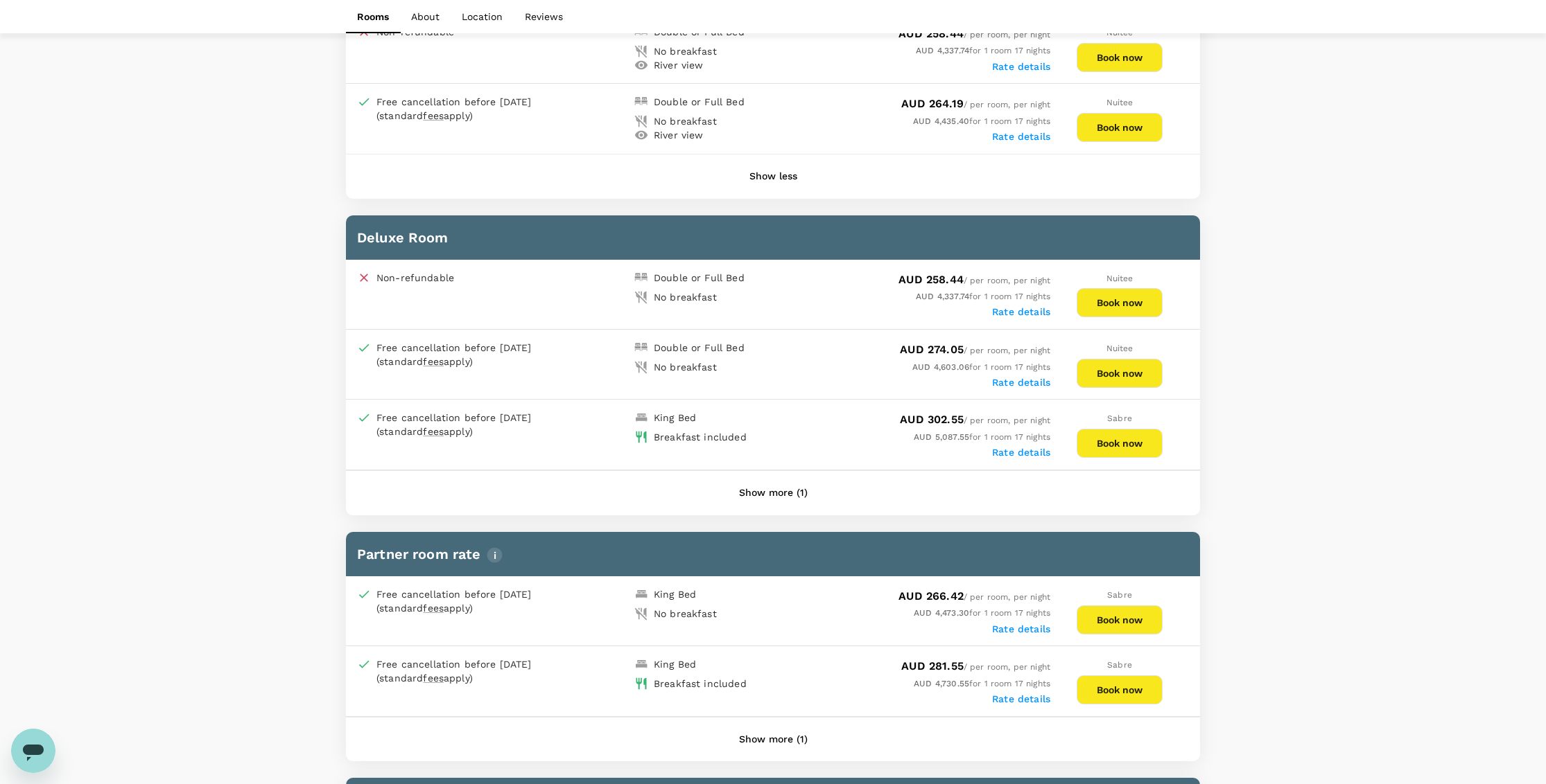
scroll to position [1154, 0]
